Goal: Find specific page/section: Find specific page/section

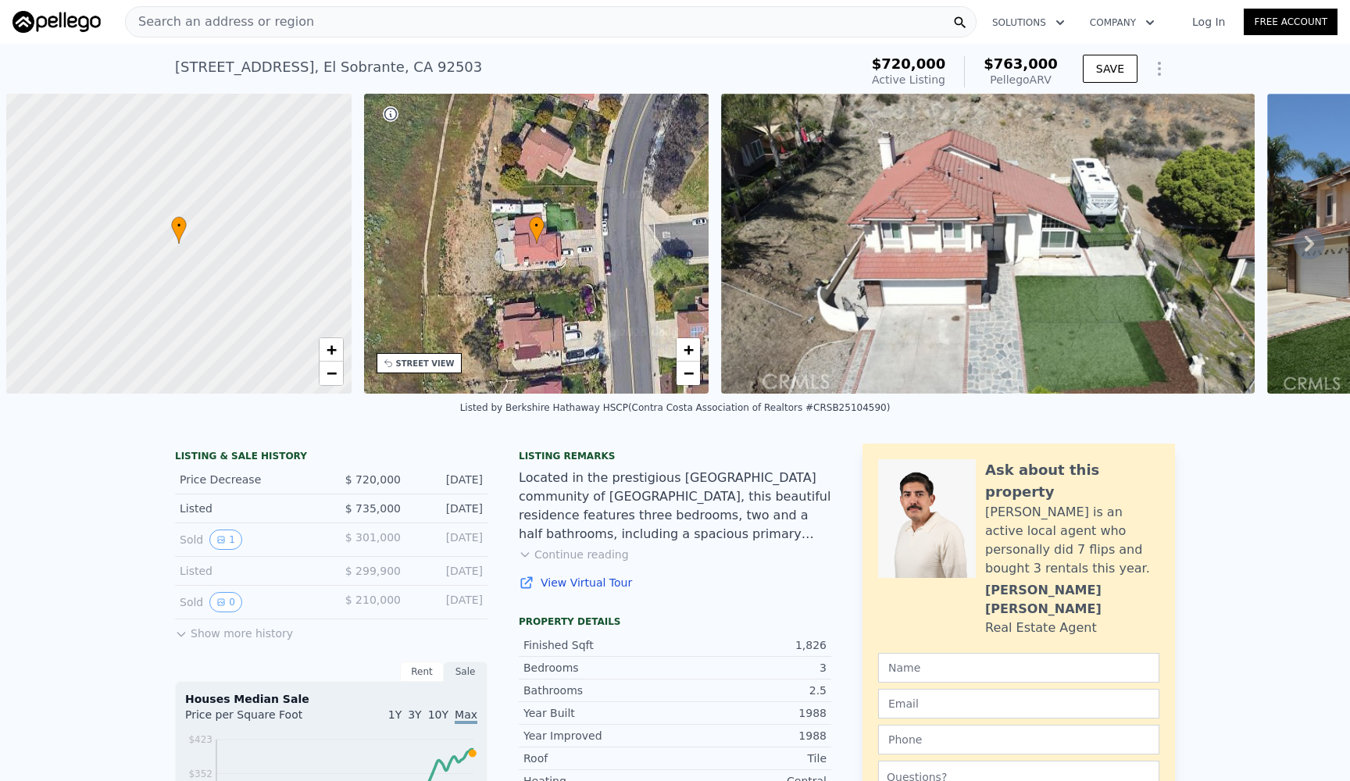
scroll to position [0, 6]
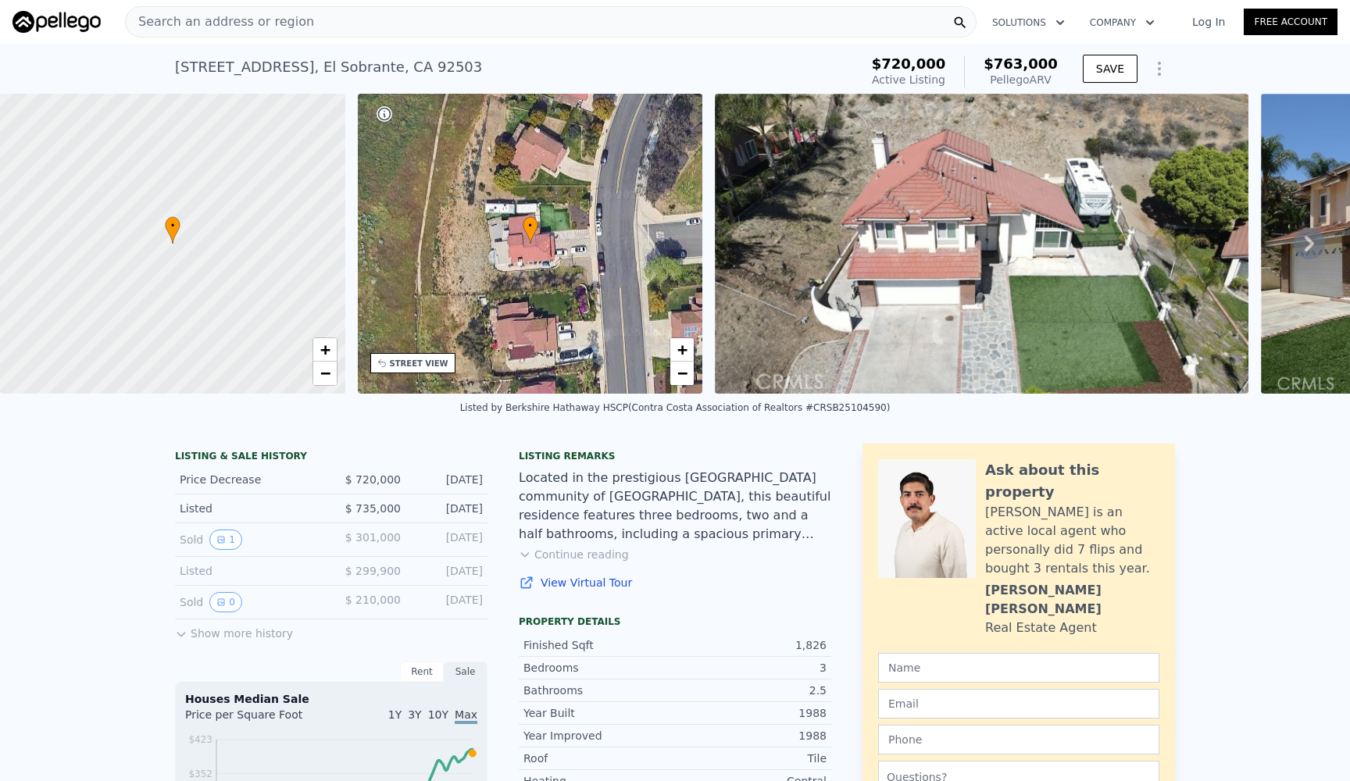
click at [516, 27] on div "Search an address or region" at bounding box center [551, 21] width 852 height 31
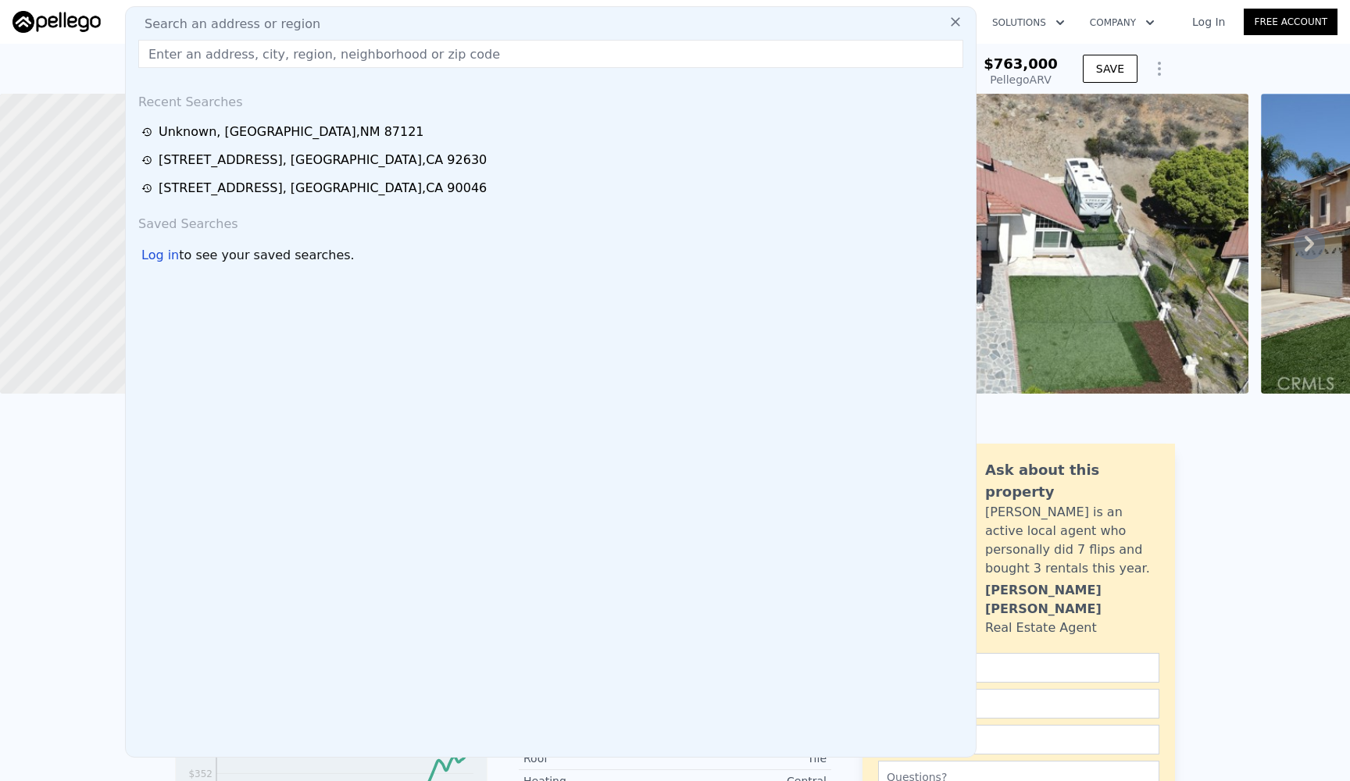
paste input "3611 4th Ave"
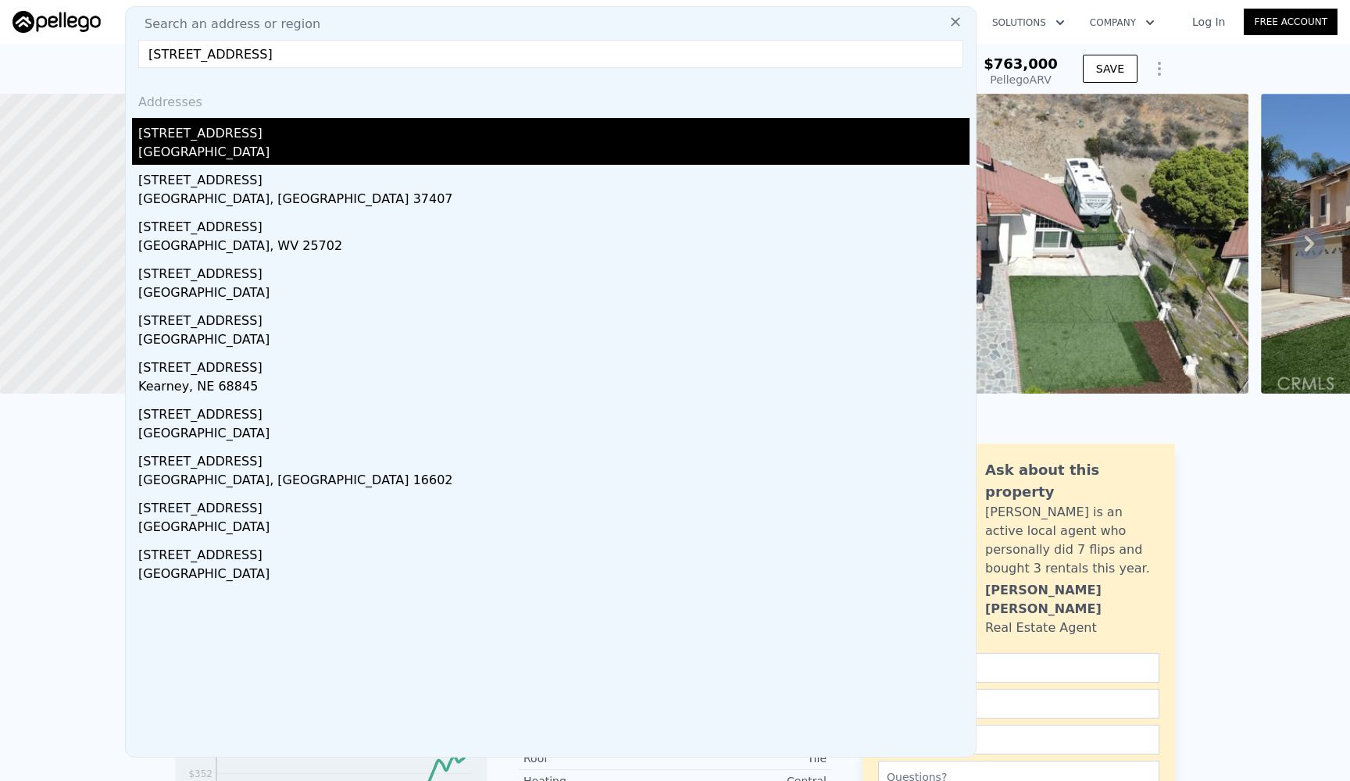
type input "3611 4th Ave"
click at [225, 132] on div "3611 4th Ave" at bounding box center [553, 130] width 831 height 25
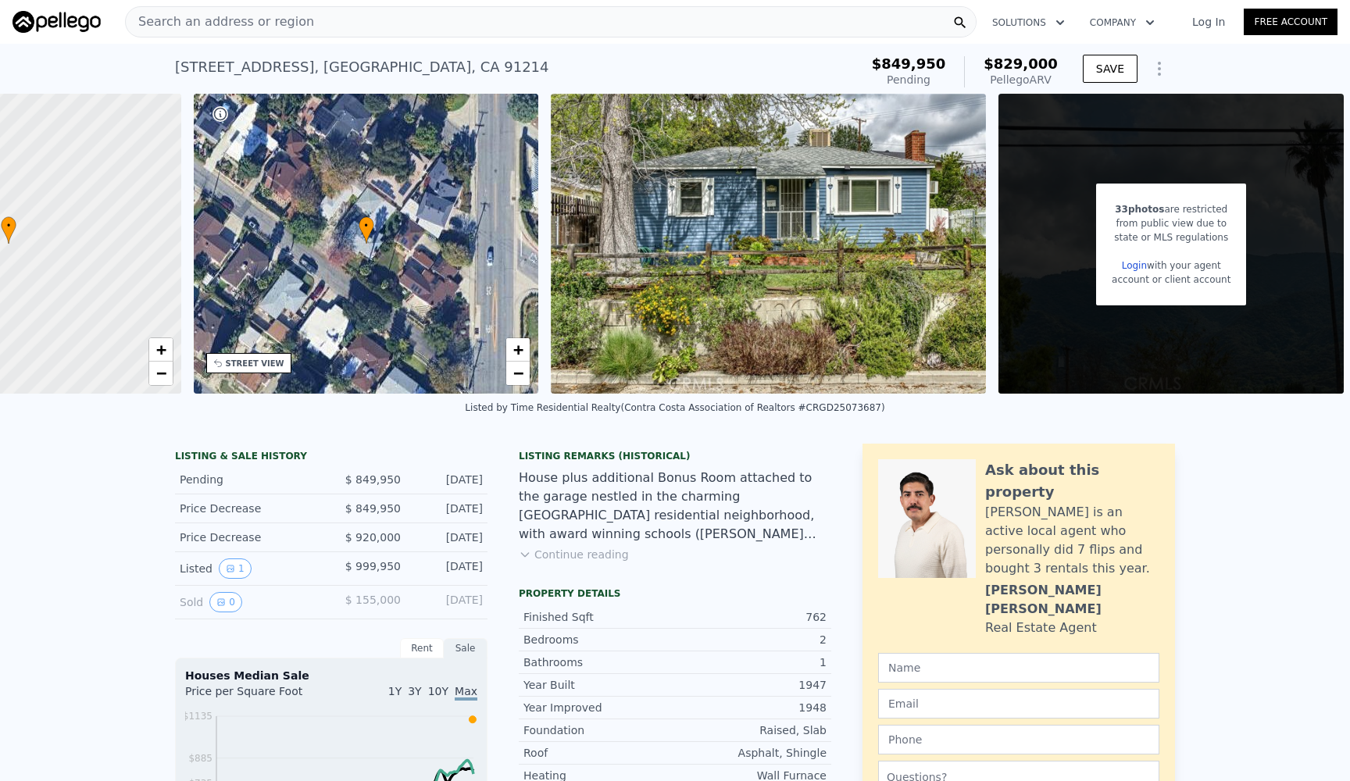
scroll to position [0, 6]
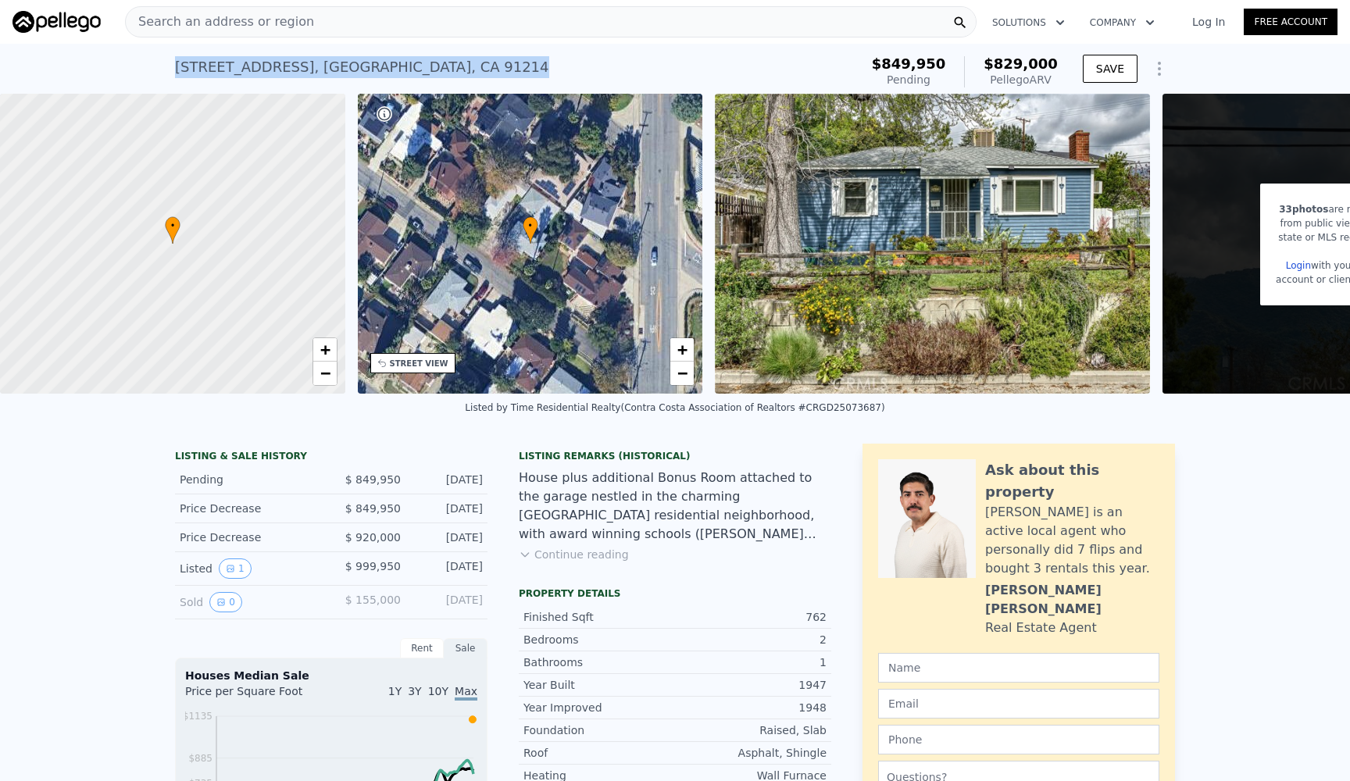
drag, startPoint x: 396, startPoint y: 73, endPoint x: 156, endPoint y: 66, distance: 240.0
click at [156, 66] on div "3611 4th Ave , Glendale , CA 91214 Pending from $849,950 (~ARV $829k ) $849,950…" at bounding box center [675, 69] width 1350 height 50
copy div "3611 4th Ave , Glendale , CA 91214 Pending from $849,950 (~ARV $829k )"
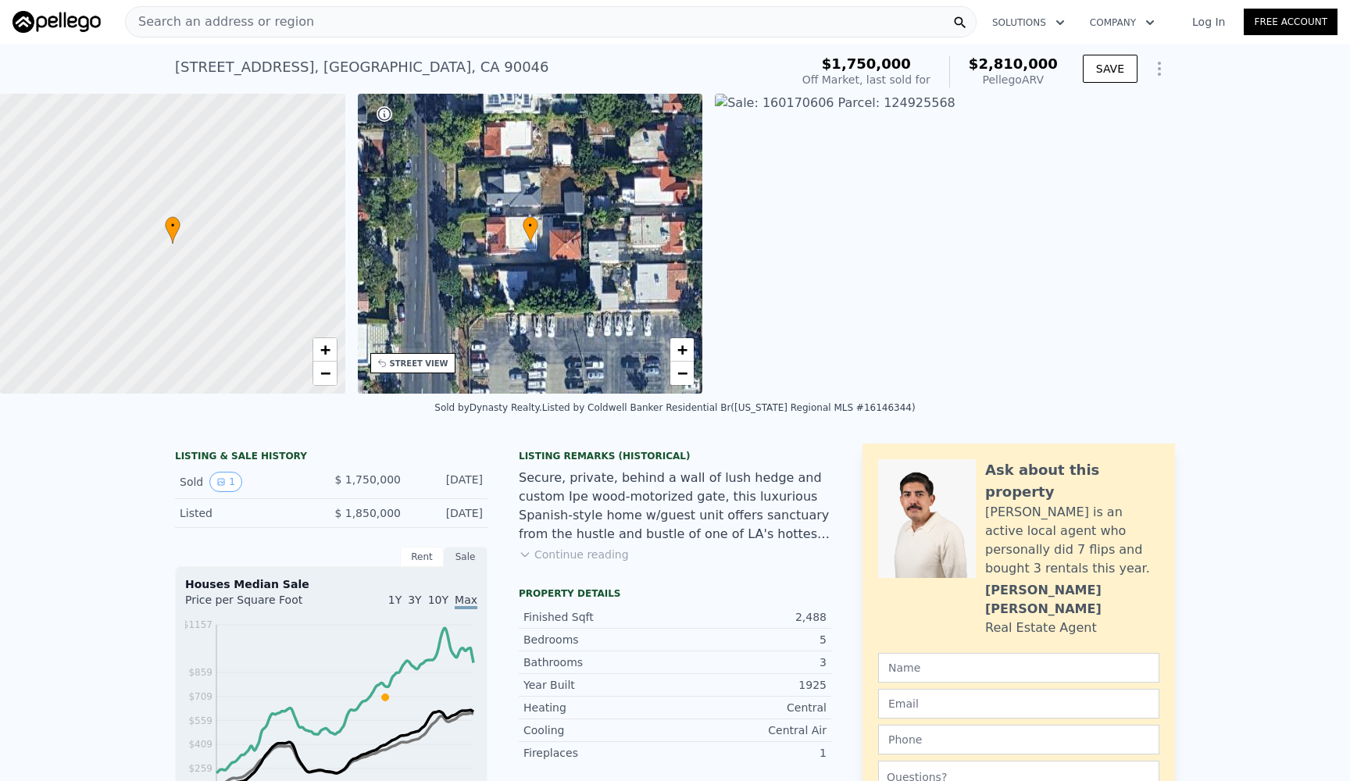
click at [419, 275] on div "• + −" at bounding box center [530, 244] width 345 height 300
click at [674, 370] on link "−" at bounding box center [681, 373] width 23 height 23
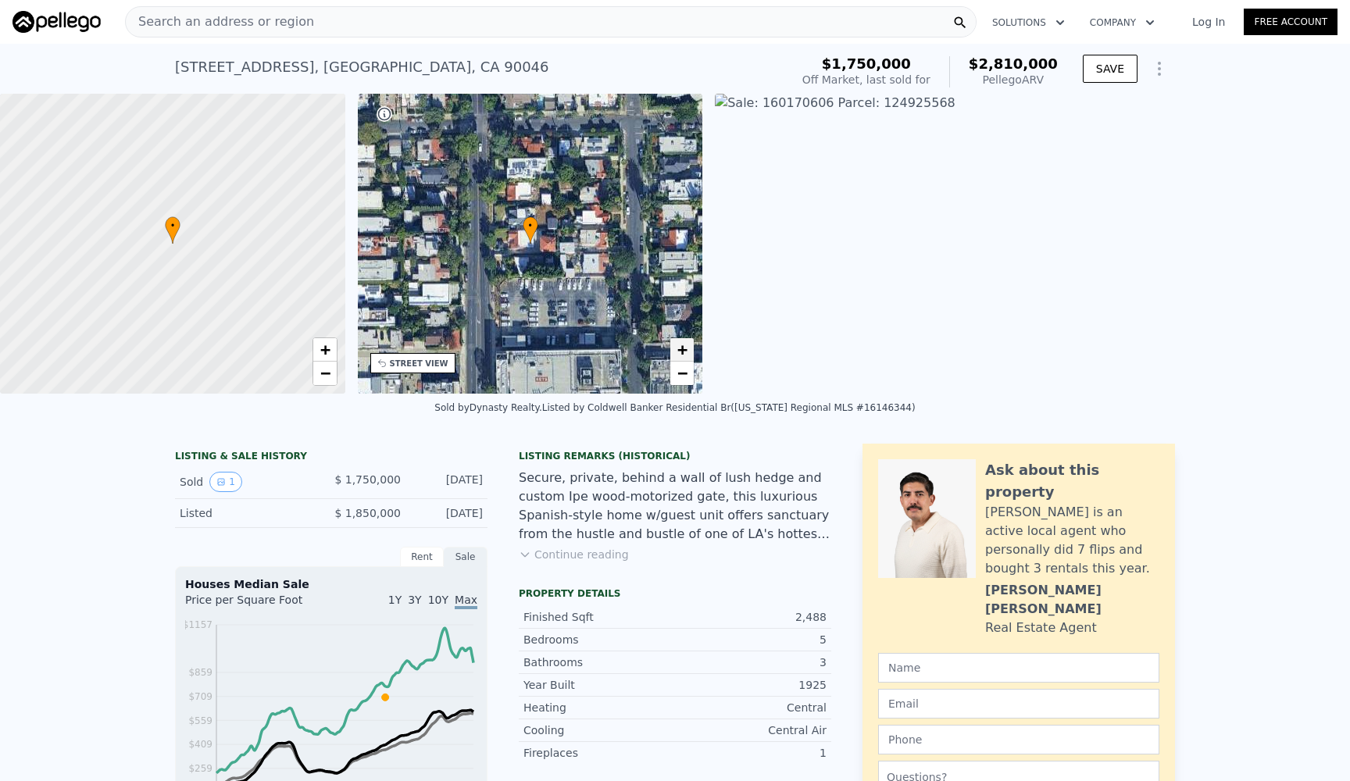
click at [681, 348] on span "+" at bounding box center [682, 350] width 10 height 20
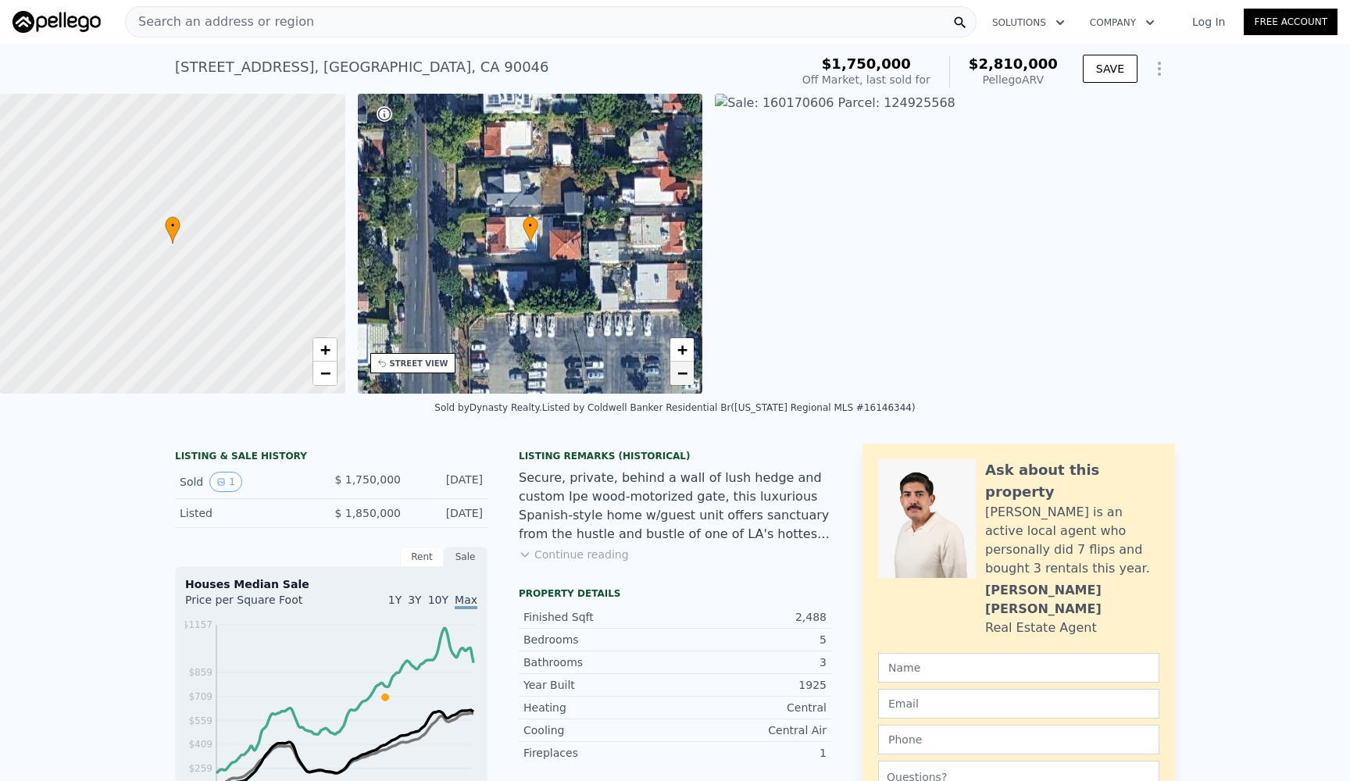
click at [681, 371] on span "−" at bounding box center [682, 373] width 10 height 20
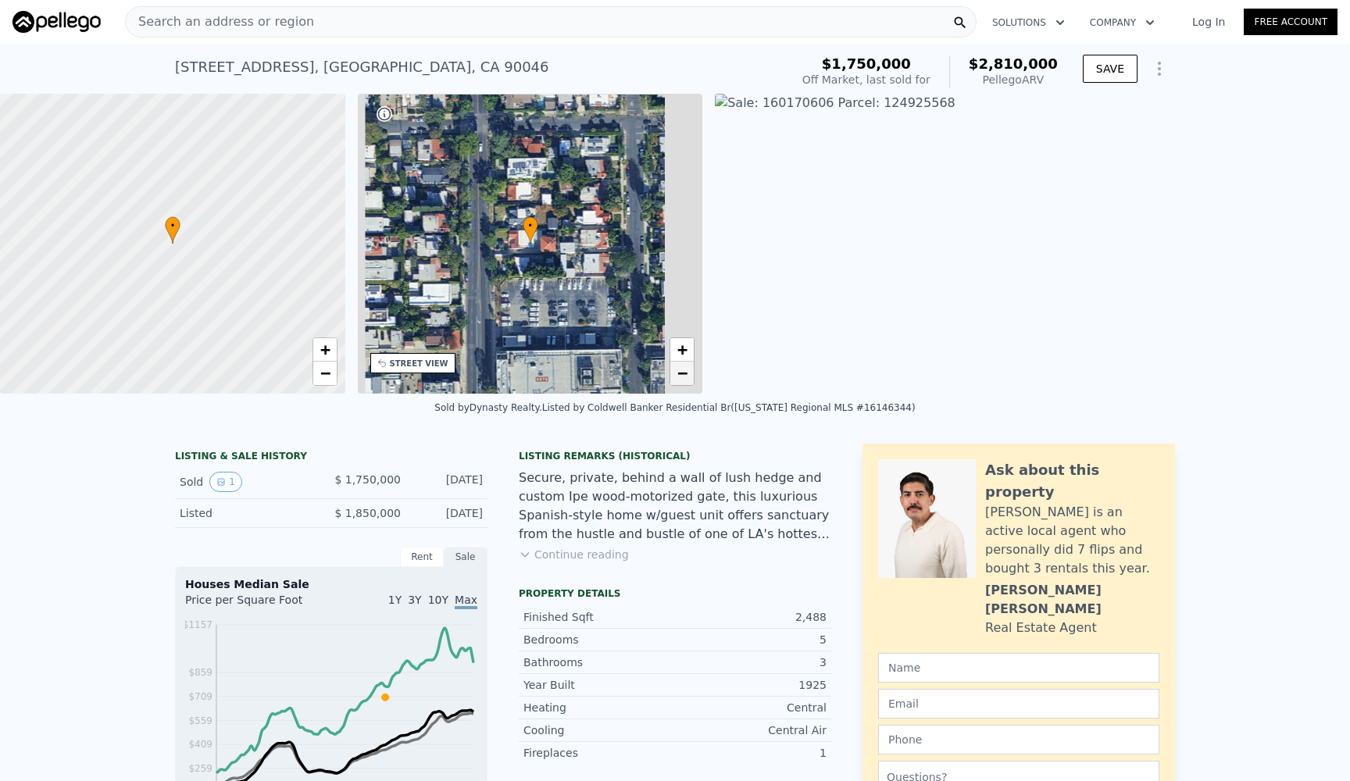
click at [681, 371] on span "−" at bounding box center [682, 373] width 10 height 20
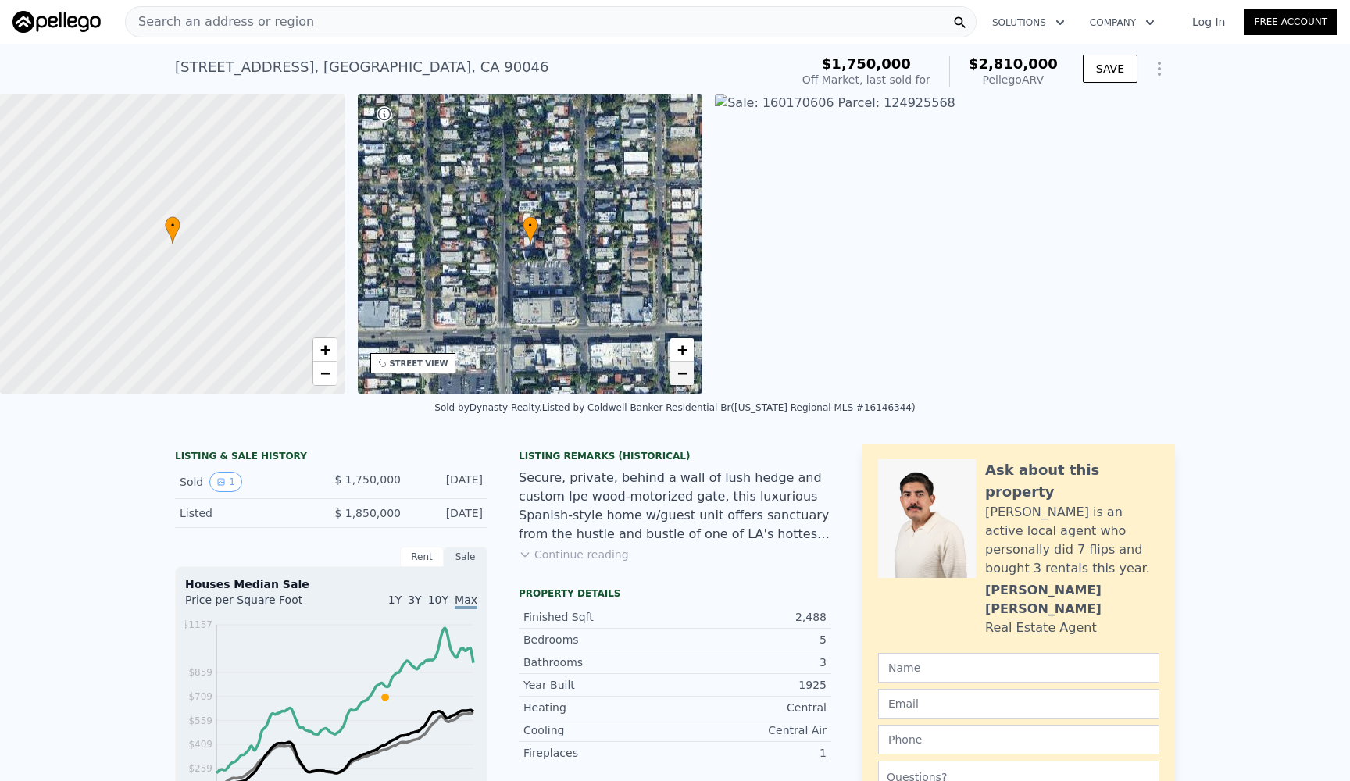
click at [681, 371] on span "−" at bounding box center [682, 373] width 10 height 20
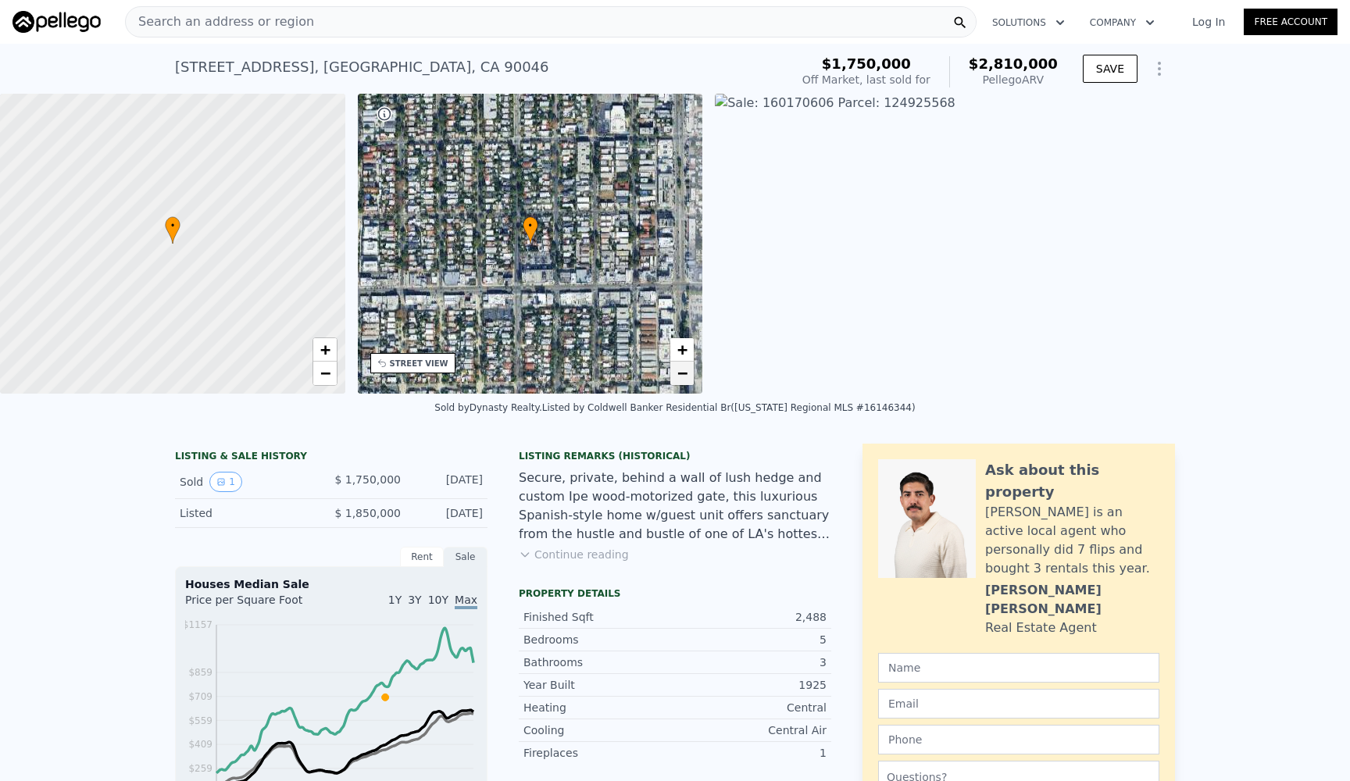
click at [681, 371] on span "−" at bounding box center [682, 373] width 10 height 20
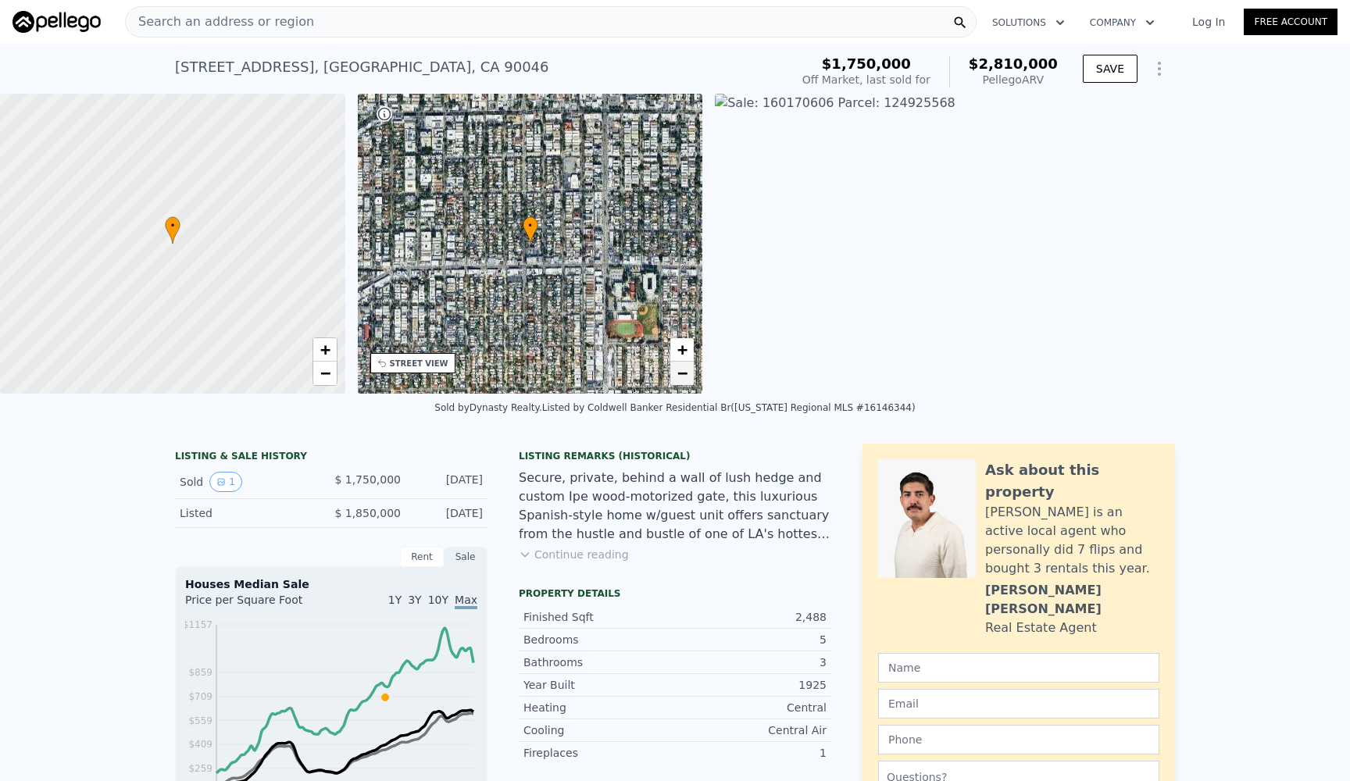
click at [681, 371] on span "−" at bounding box center [682, 373] width 10 height 20
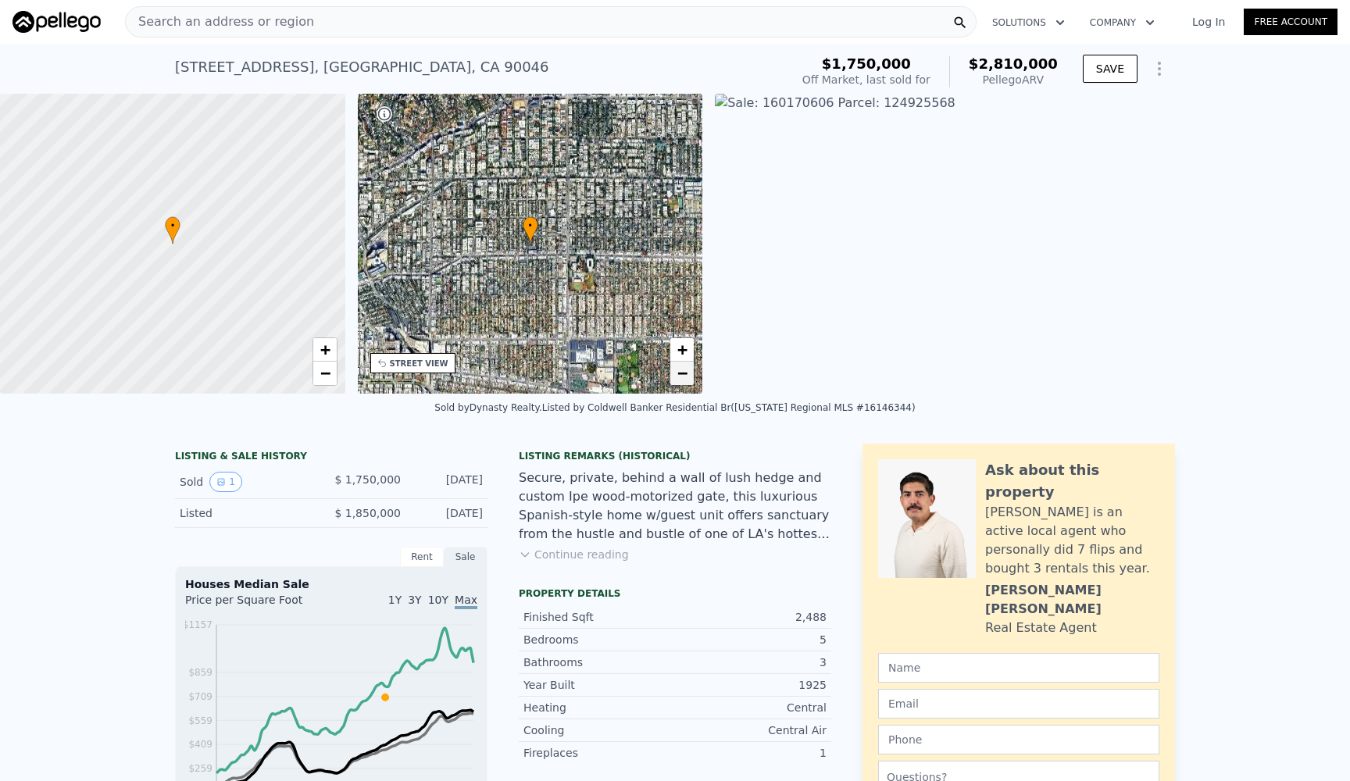
click at [681, 371] on span "−" at bounding box center [682, 373] width 10 height 20
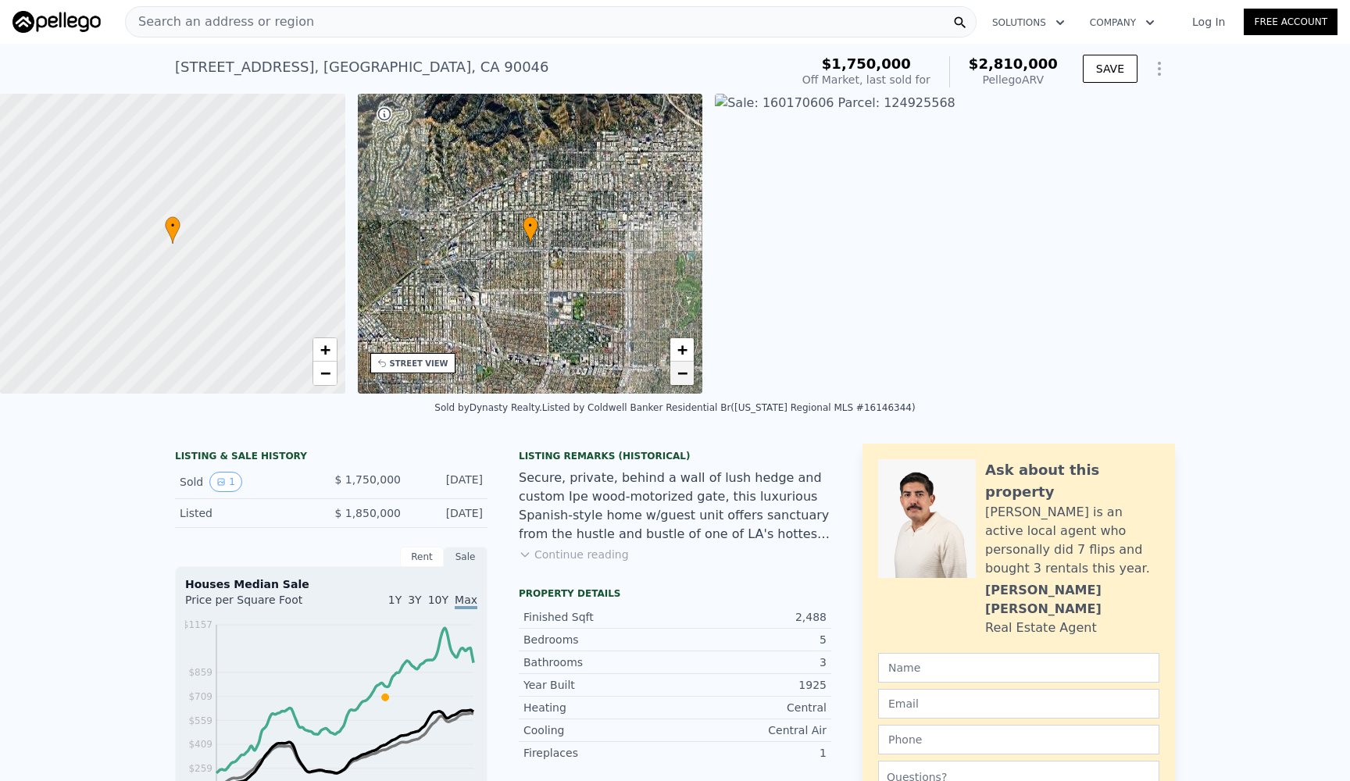
click at [681, 371] on span "−" at bounding box center [682, 373] width 10 height 20
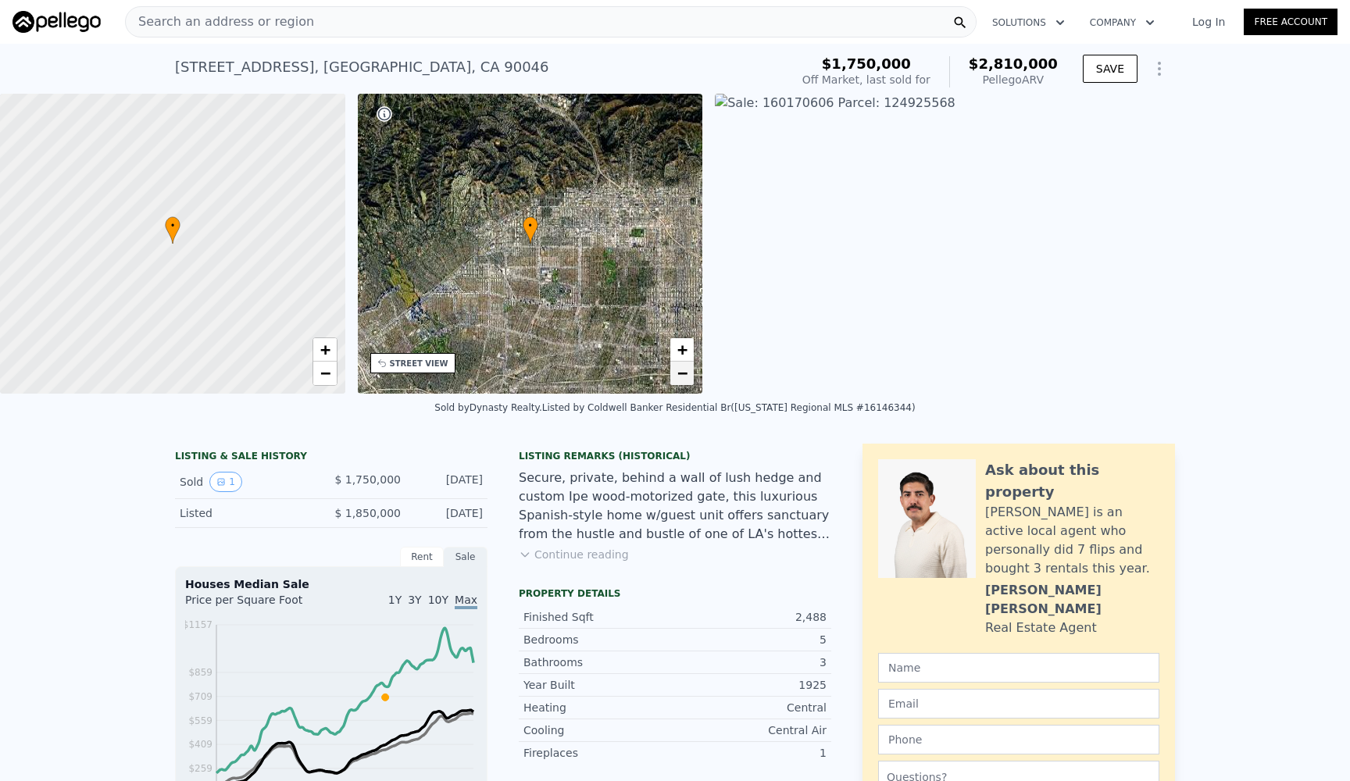
click at [681, 371] on span "−" at bounding box center [682, 373] width 10 height 20
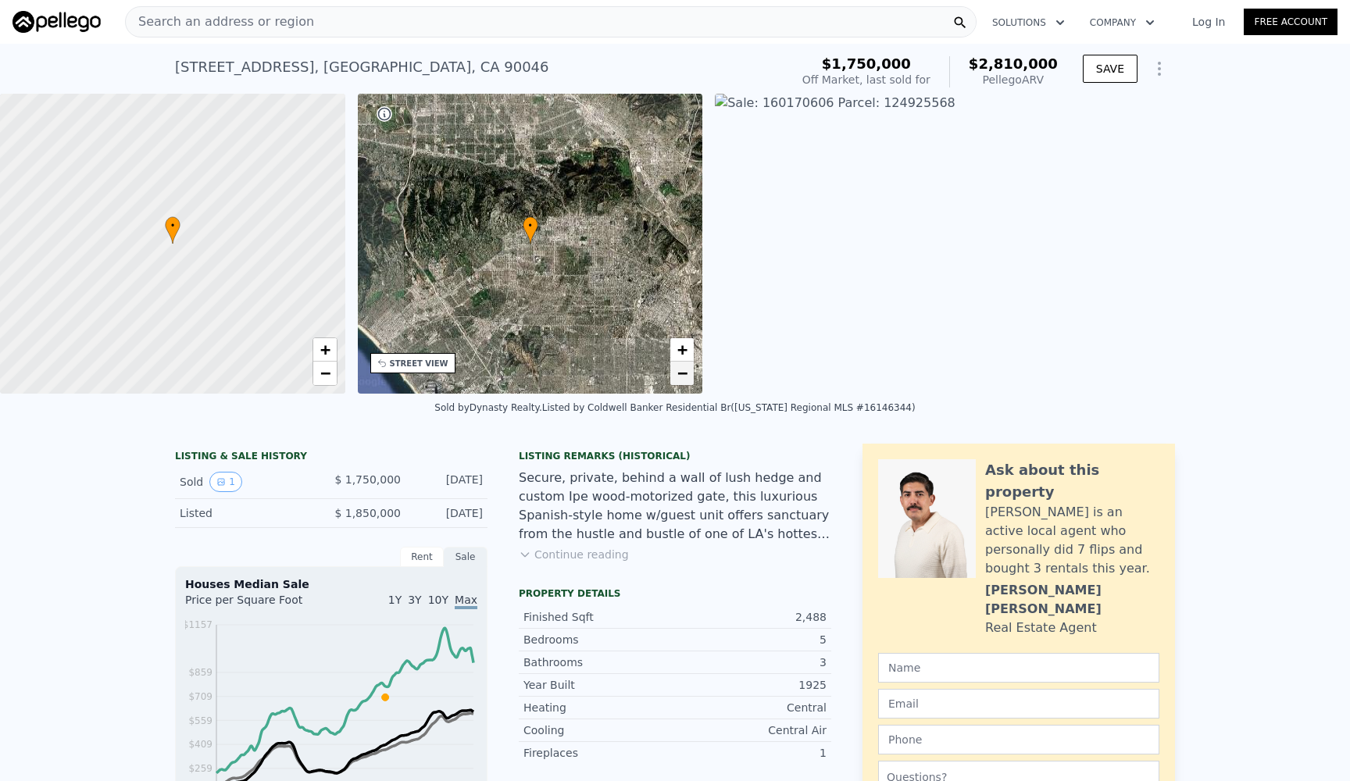
click at [681, 371] on span "−" at bounding box center [682, 373] width 10 height 20
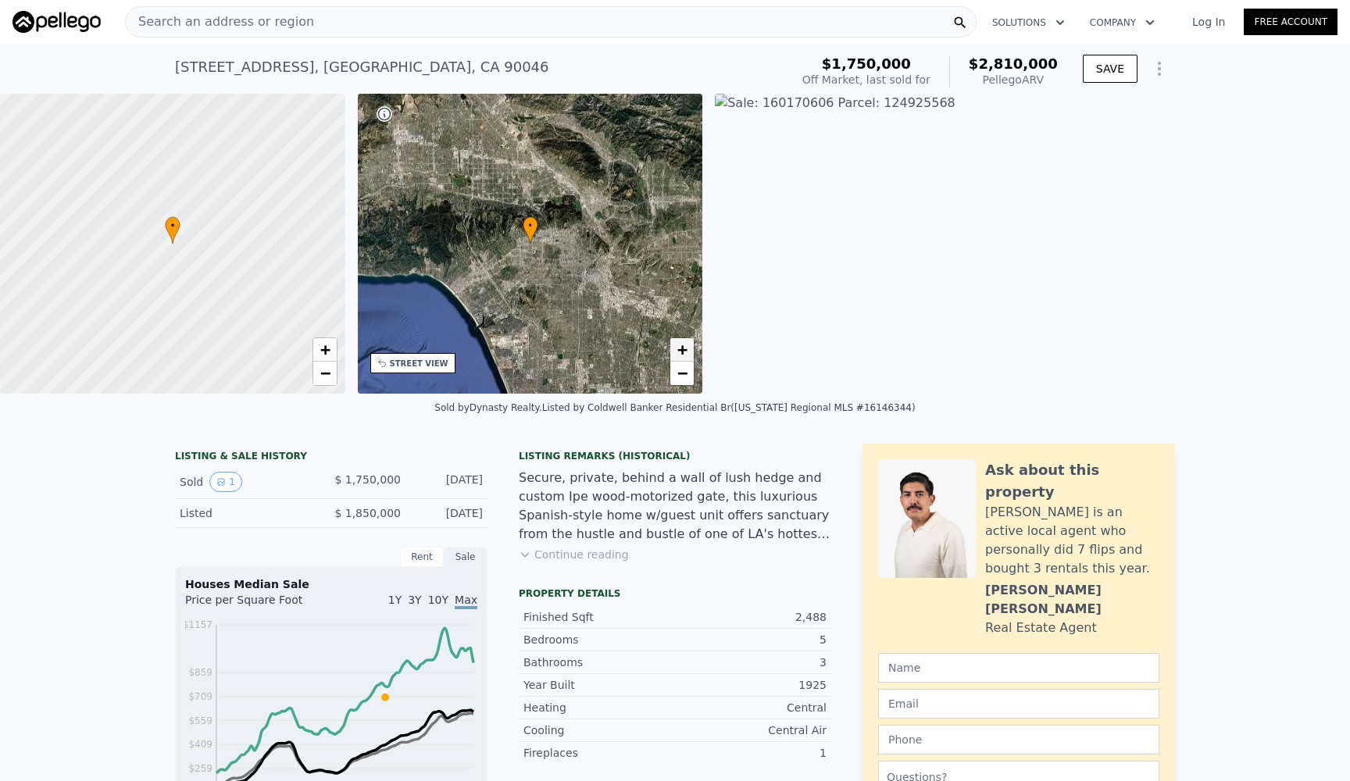
click at [683, 347] on span "+" at bounding box center [682, 350] width 10 height 20
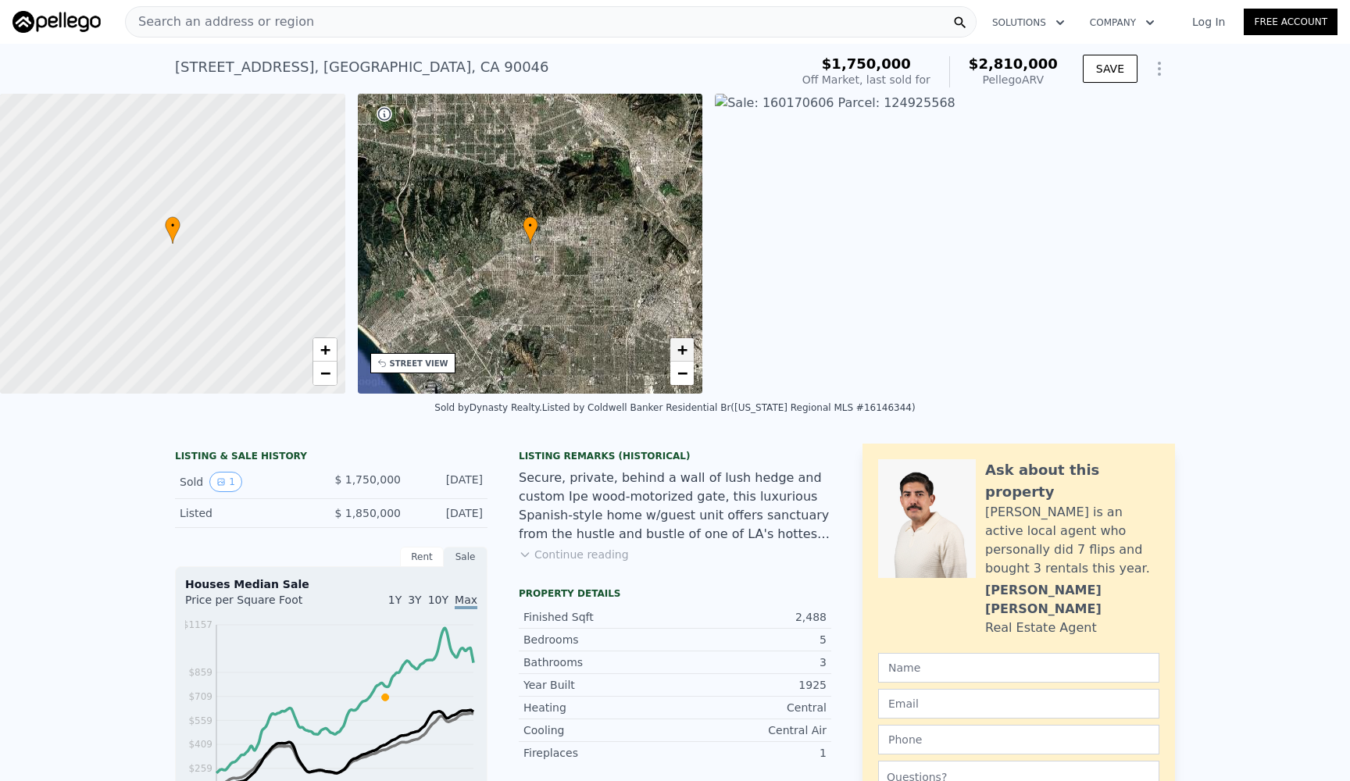
click at [683, 347] on span "+" at bounding box center [682, 350] width 10 height 20
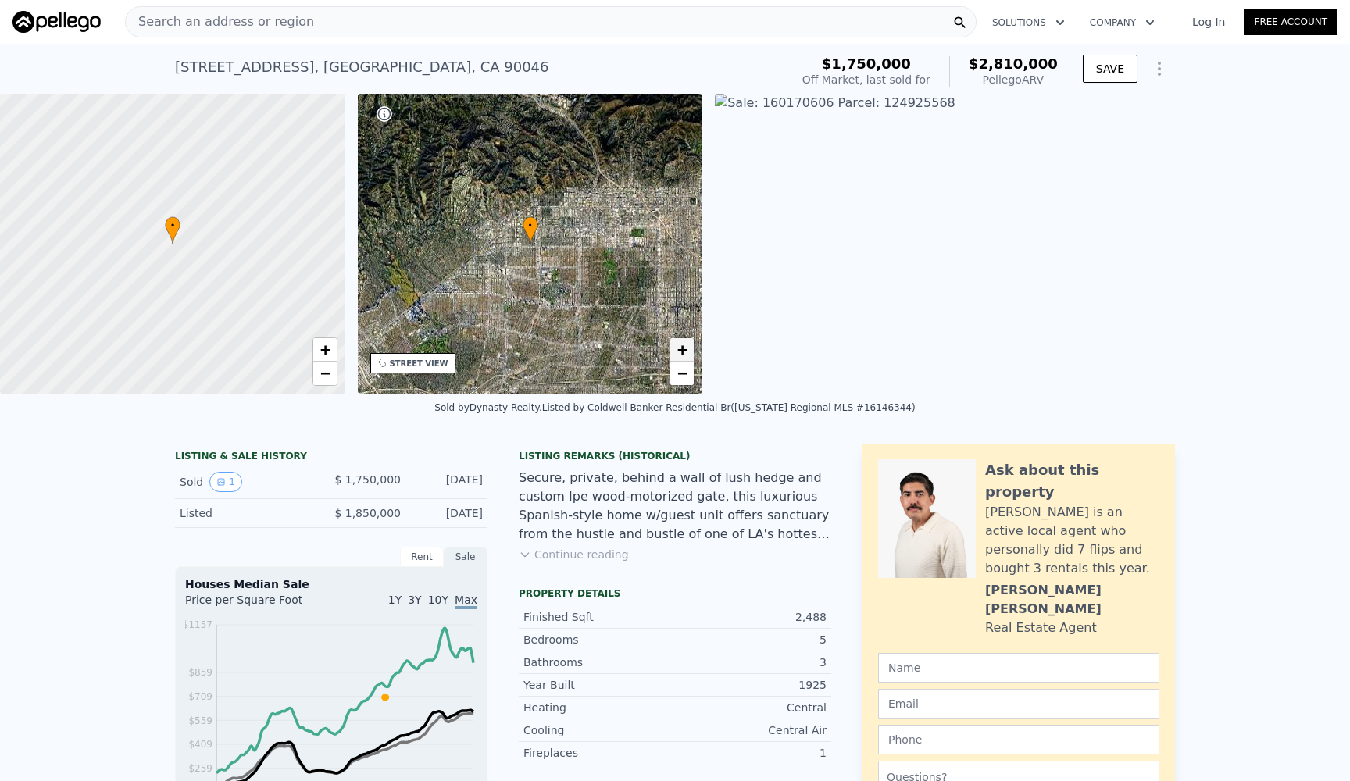
click at [683, 347] on span "+" at bounding box center [682, 350] width 10 height 20
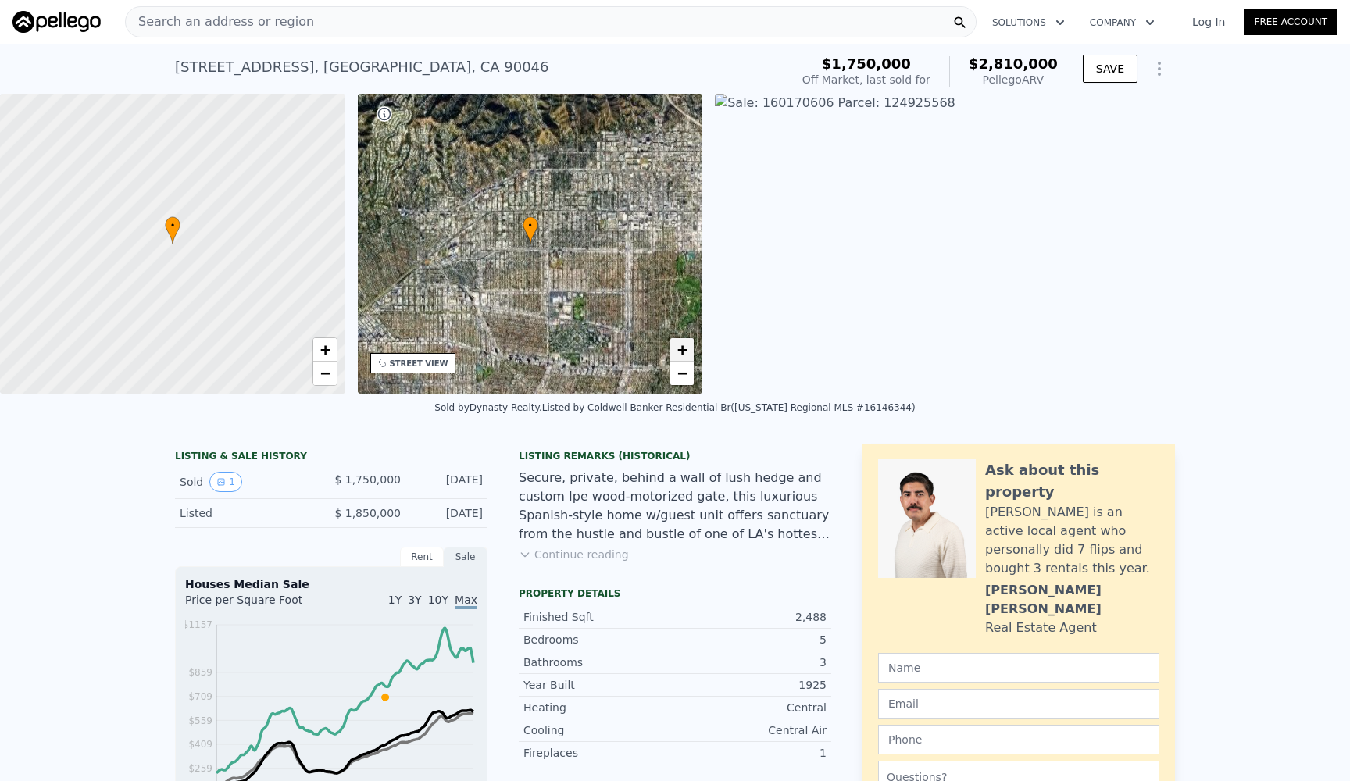
click at [683, 347] on span "+" at bounding box center [682, 350] width 10 height 20
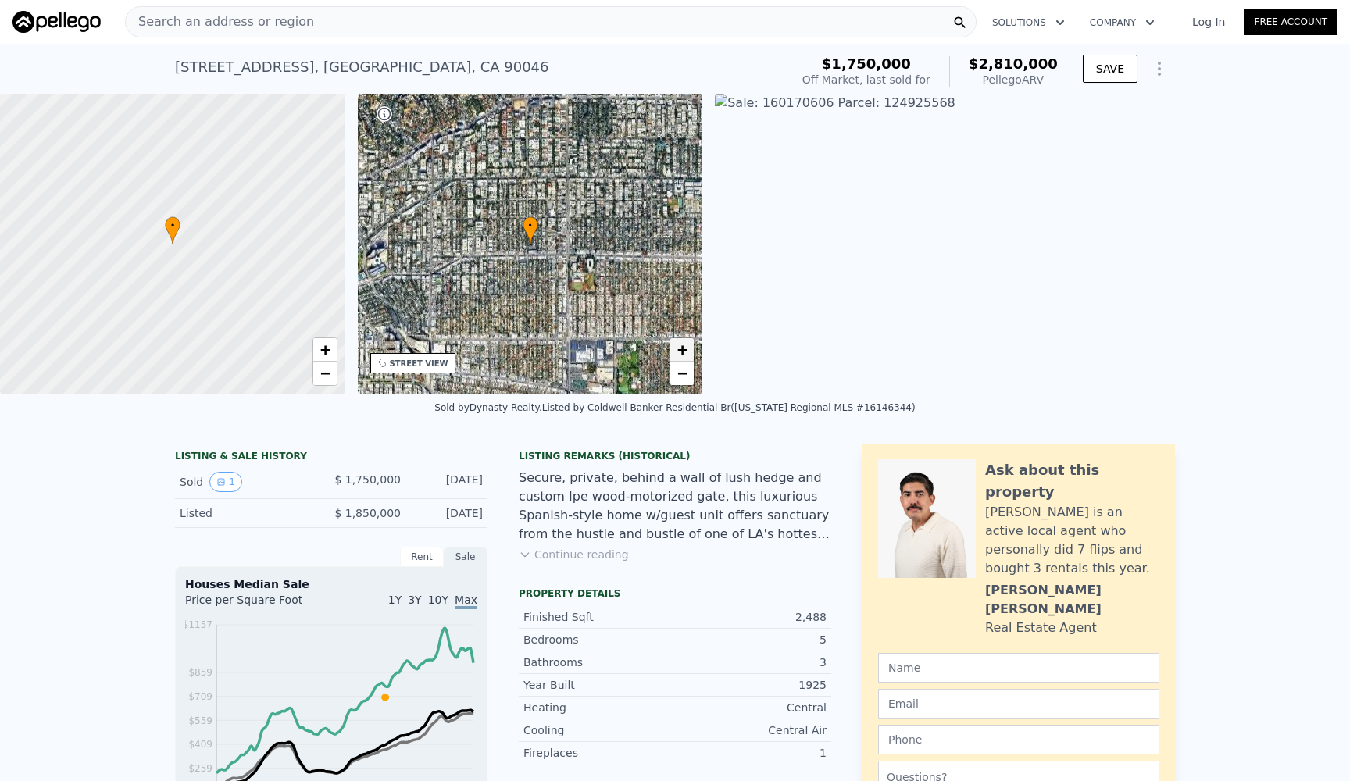
click at [683, 347] on span "+" at bounding box center [682, 350] width 10 height 20
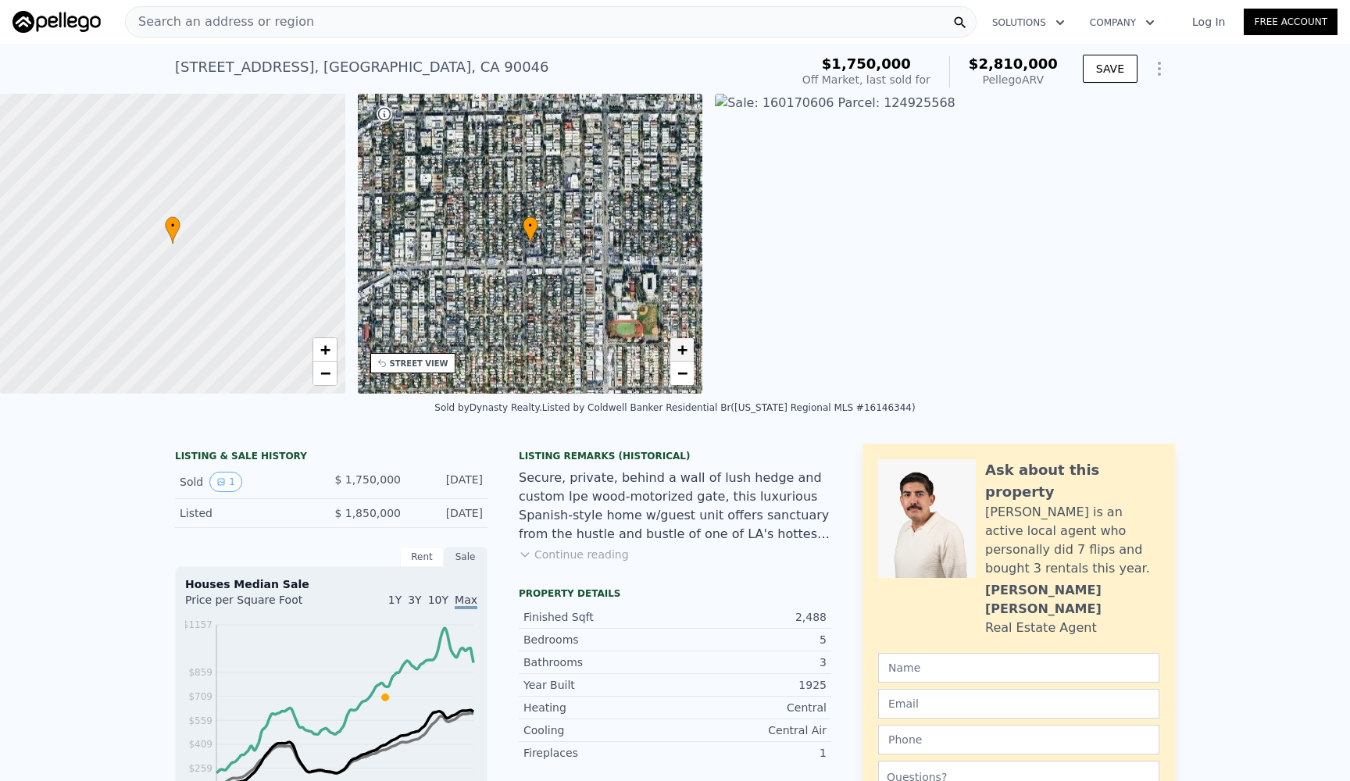
click at [682, 348] on span "+" at bounding box center [682, 350] width 10 height 20
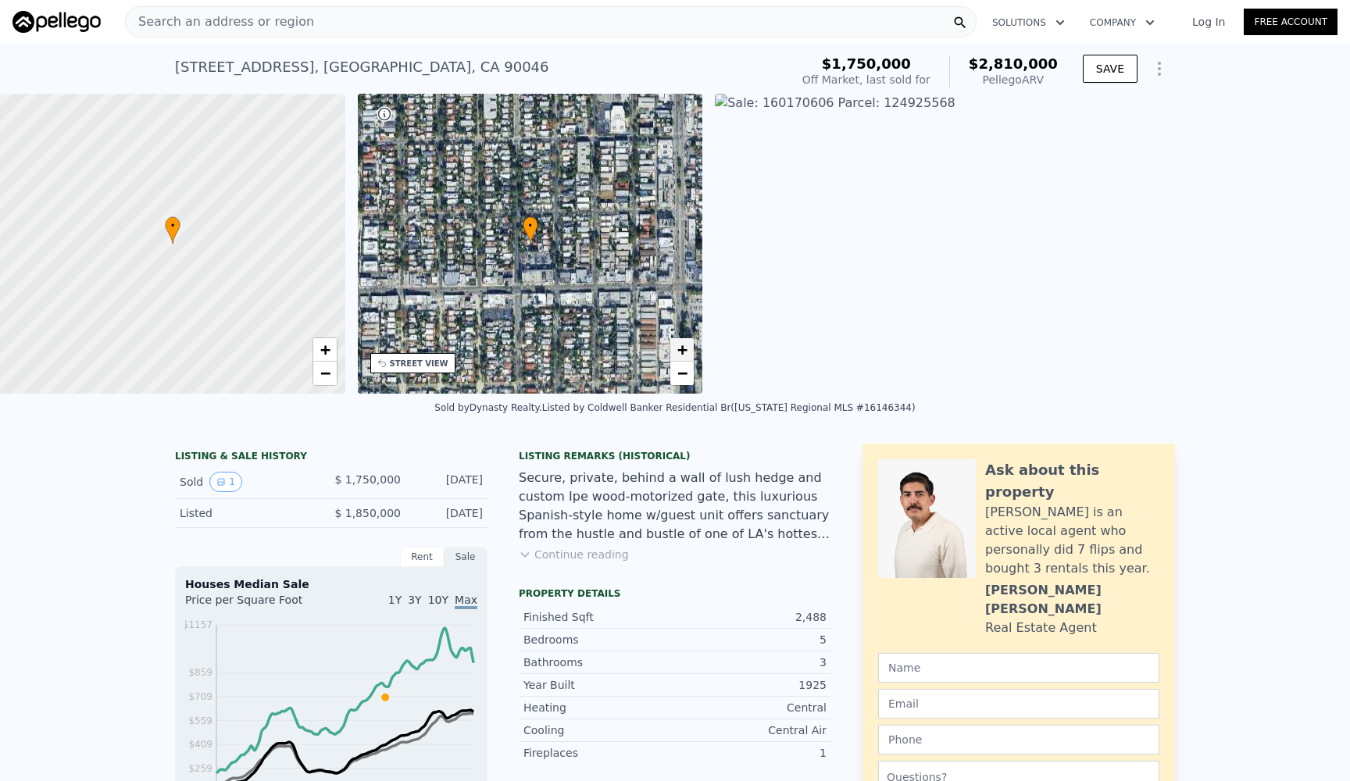
click at [682, 348] on span "+" at bounding box center [682, 350] width 10 height 20
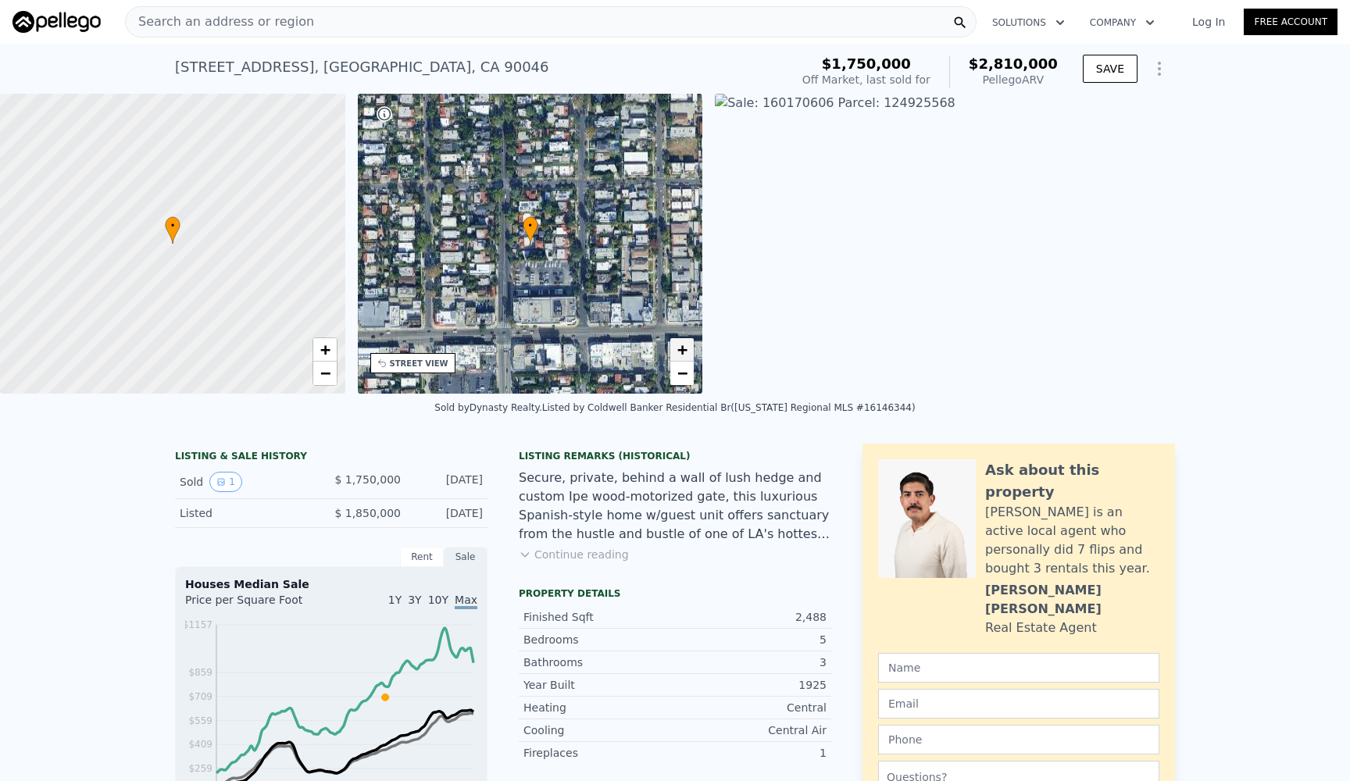
click at [682, 348] on span "+" at bounding box center [682, 350] width 10 height 20
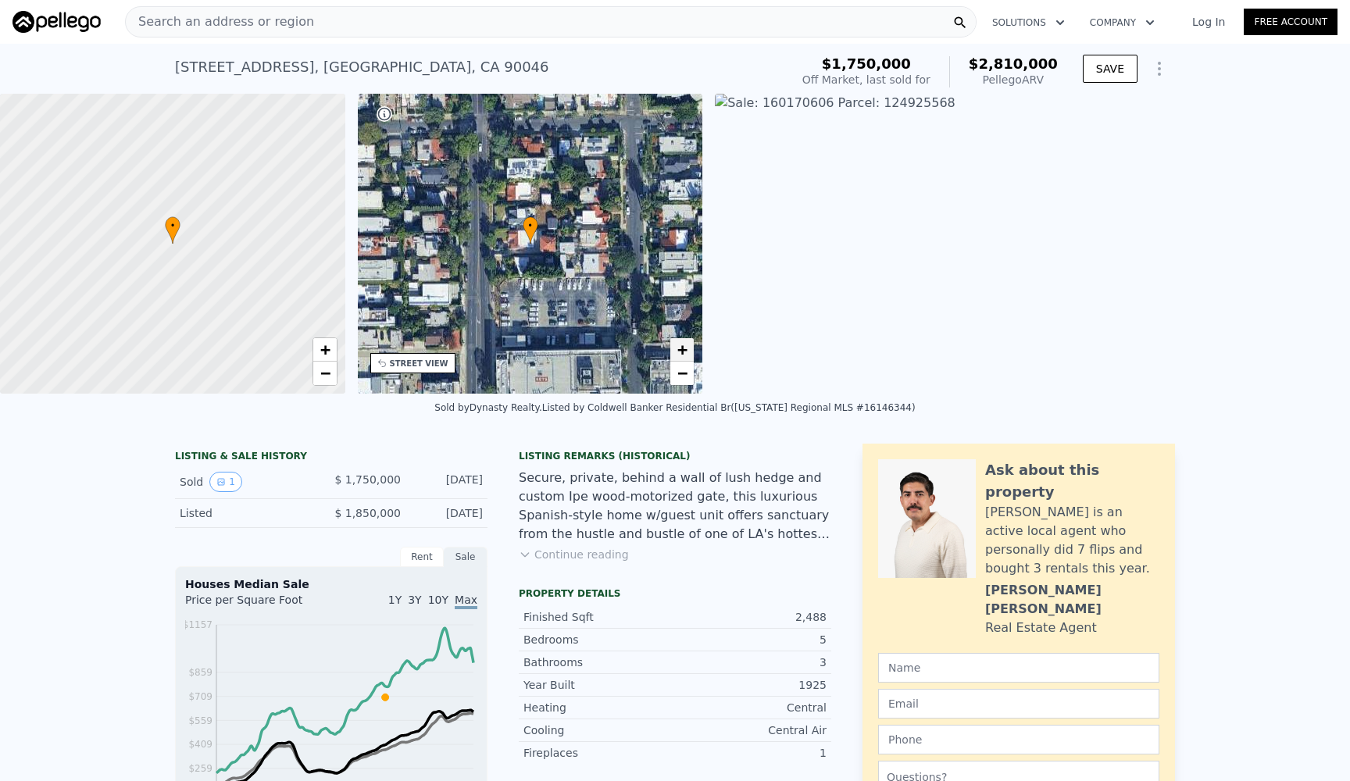
click at [682, 348] on span "+" at bounding box center [682, 350] width 10 height 20
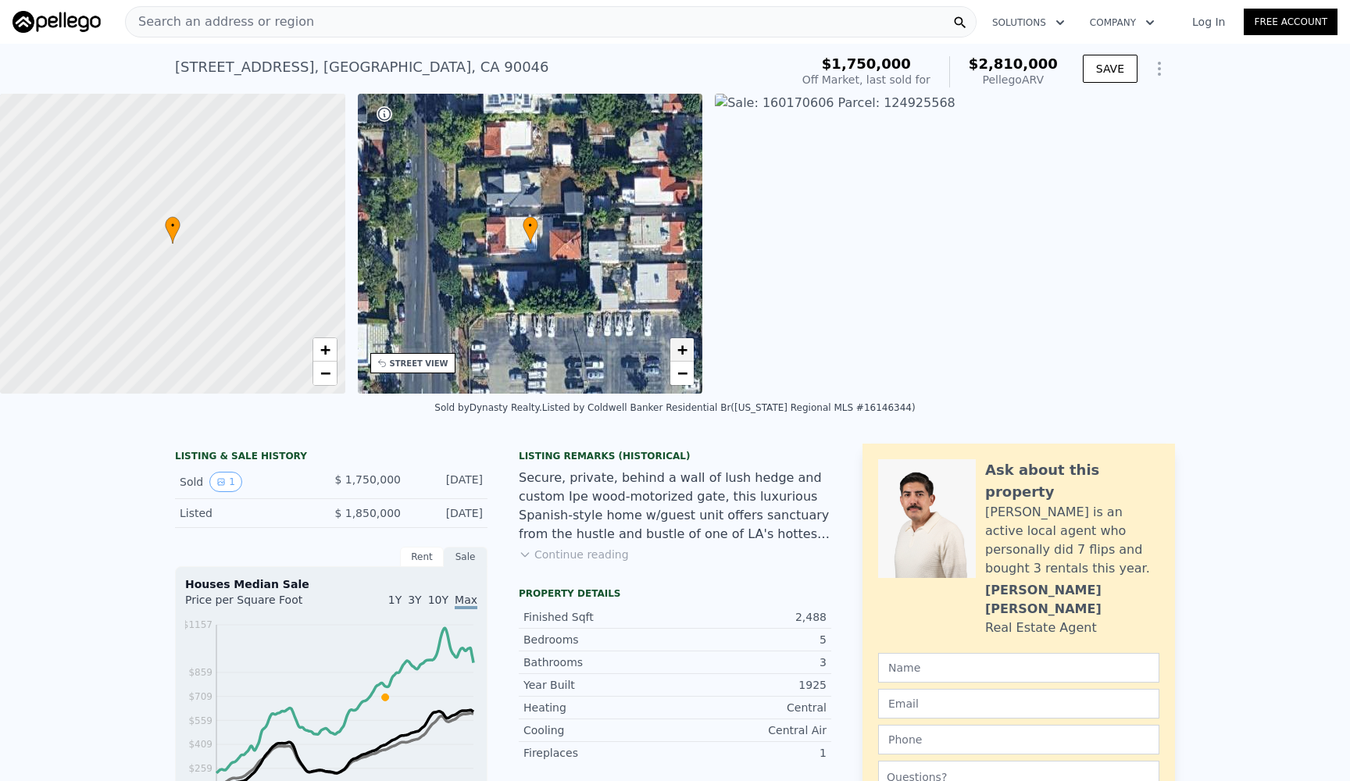
click at [682, 348] on span "+" at bounding box center [682, 350] width 10 height 20
